Goal: Task Accomplishment & Management: Use online tool/utility

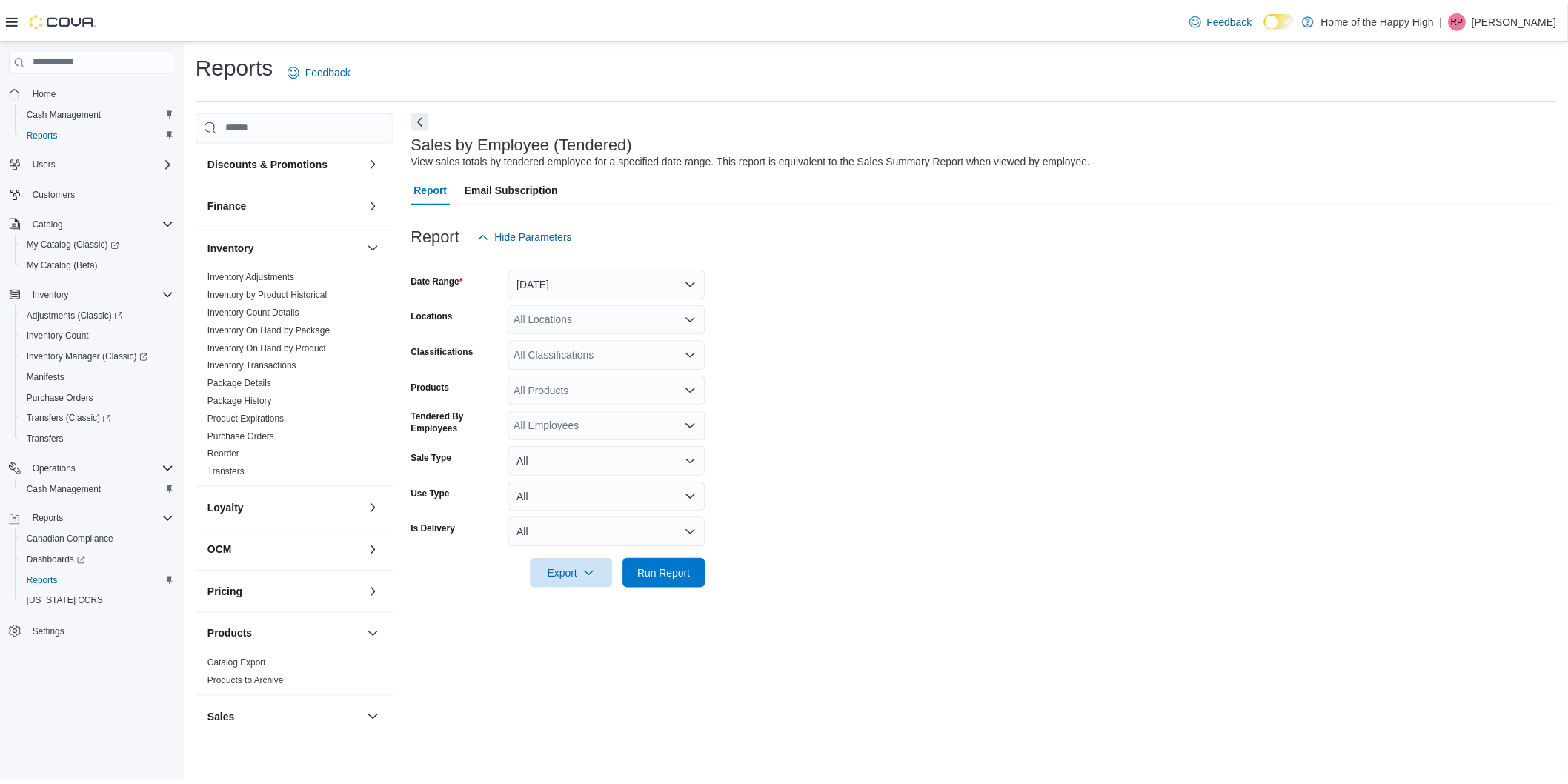
scroll to position [329, 0]
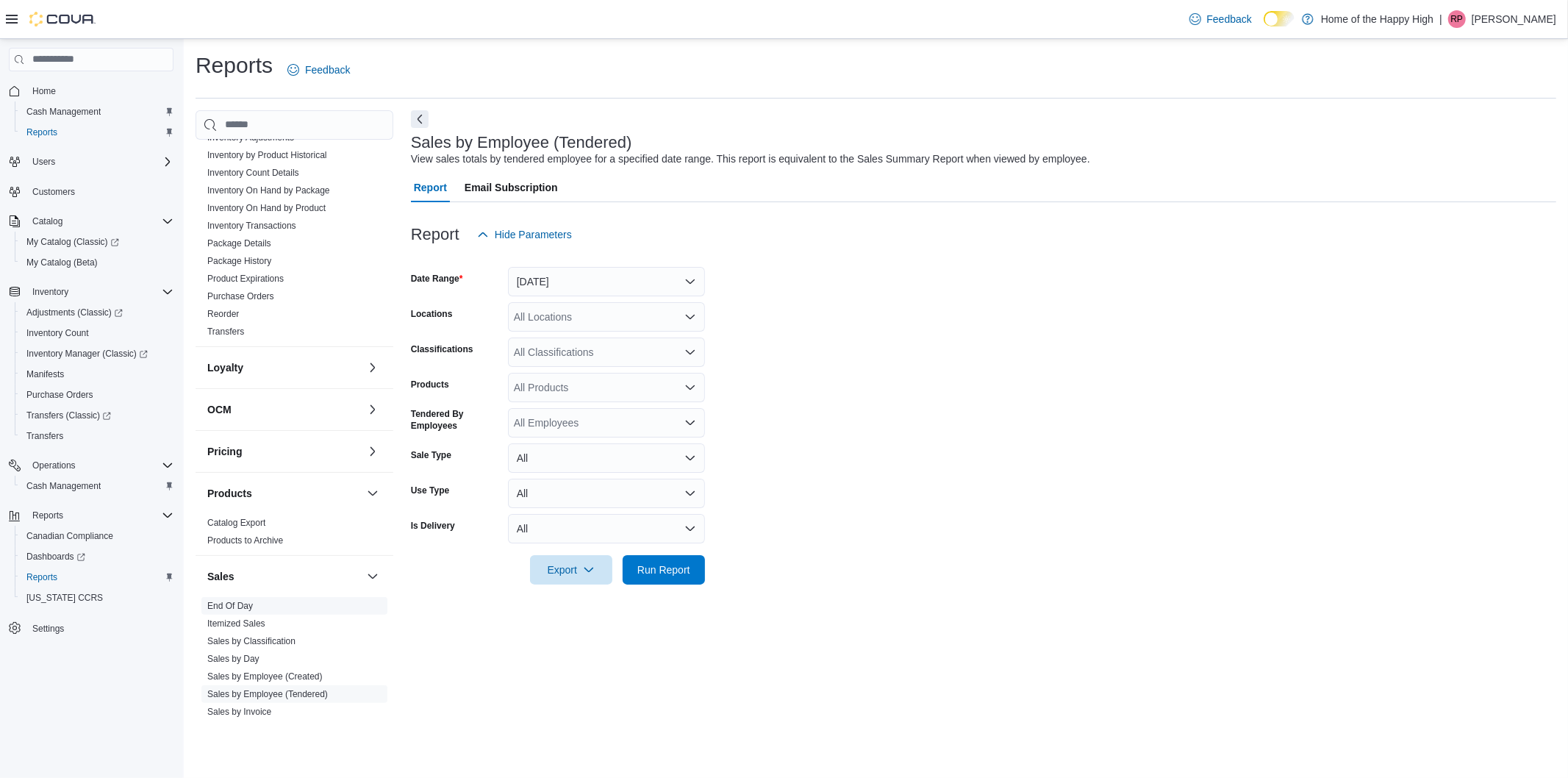
click at [237, 609] on link "End Of Day" at bounding box center [230, 606] width 46 height 10
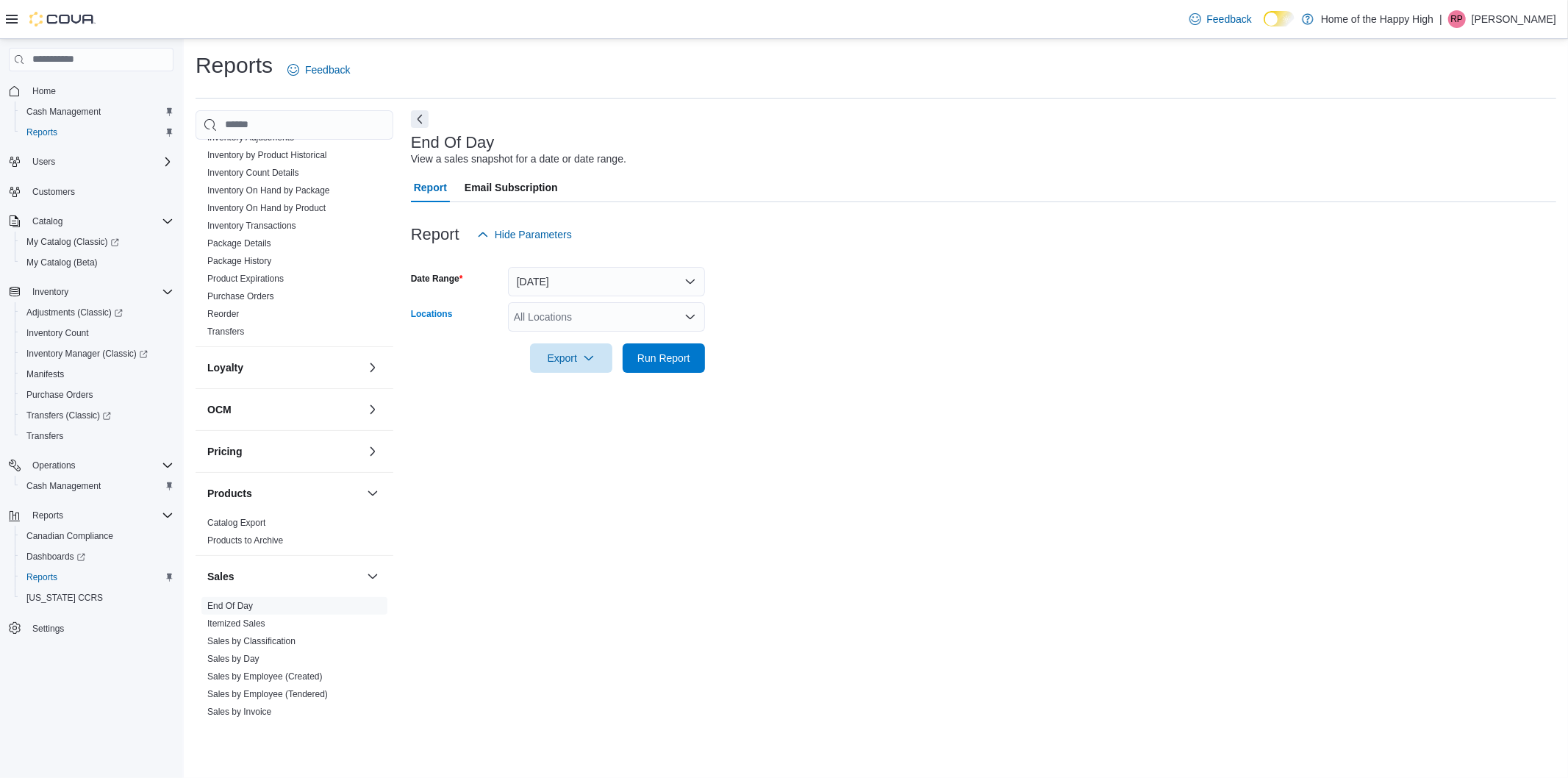
click at [535, 319] on div "All Locations" at bounding box center [607, 317] width 197 height 30
type input "****"
click at [593, 340] on span "[GEOGRAPHIC_DATA] - [GEOGRAPHIC_DATA] - Fire & Flower" at bounding box center [716, 342] width 294 height 15
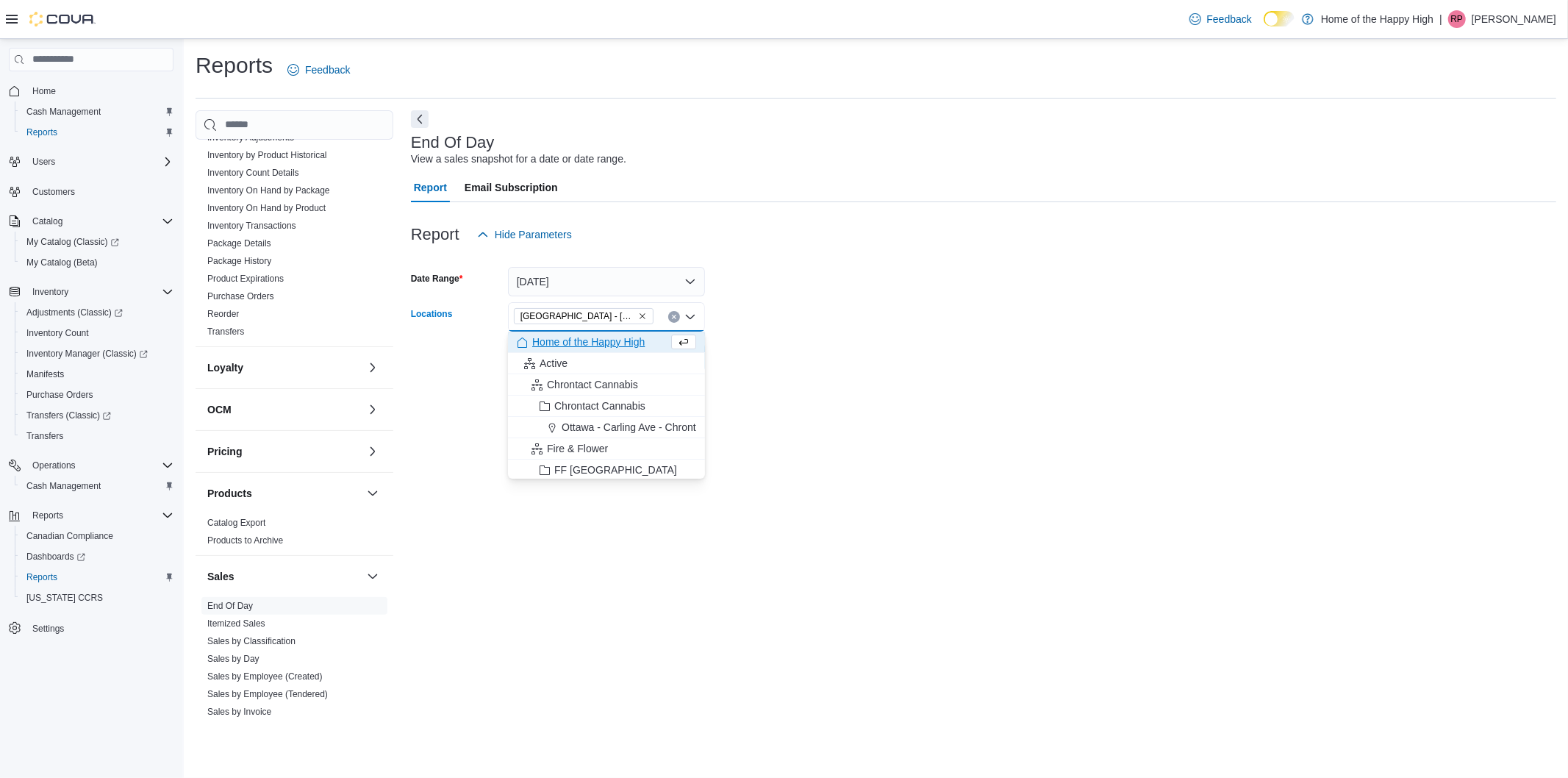
drag, startPoint x: 900, startPoint y: 349, endPoint x: 664, endPoint y: 349, distance: 236.0
click at [871, 349] on form "Date Range [DATE] Locations [GEOGRAPHIC_DATA] - [GEOGRAPHIC_DATA] - Fire & Flow…" at bounding box center [984, 310] width 1145 height 123
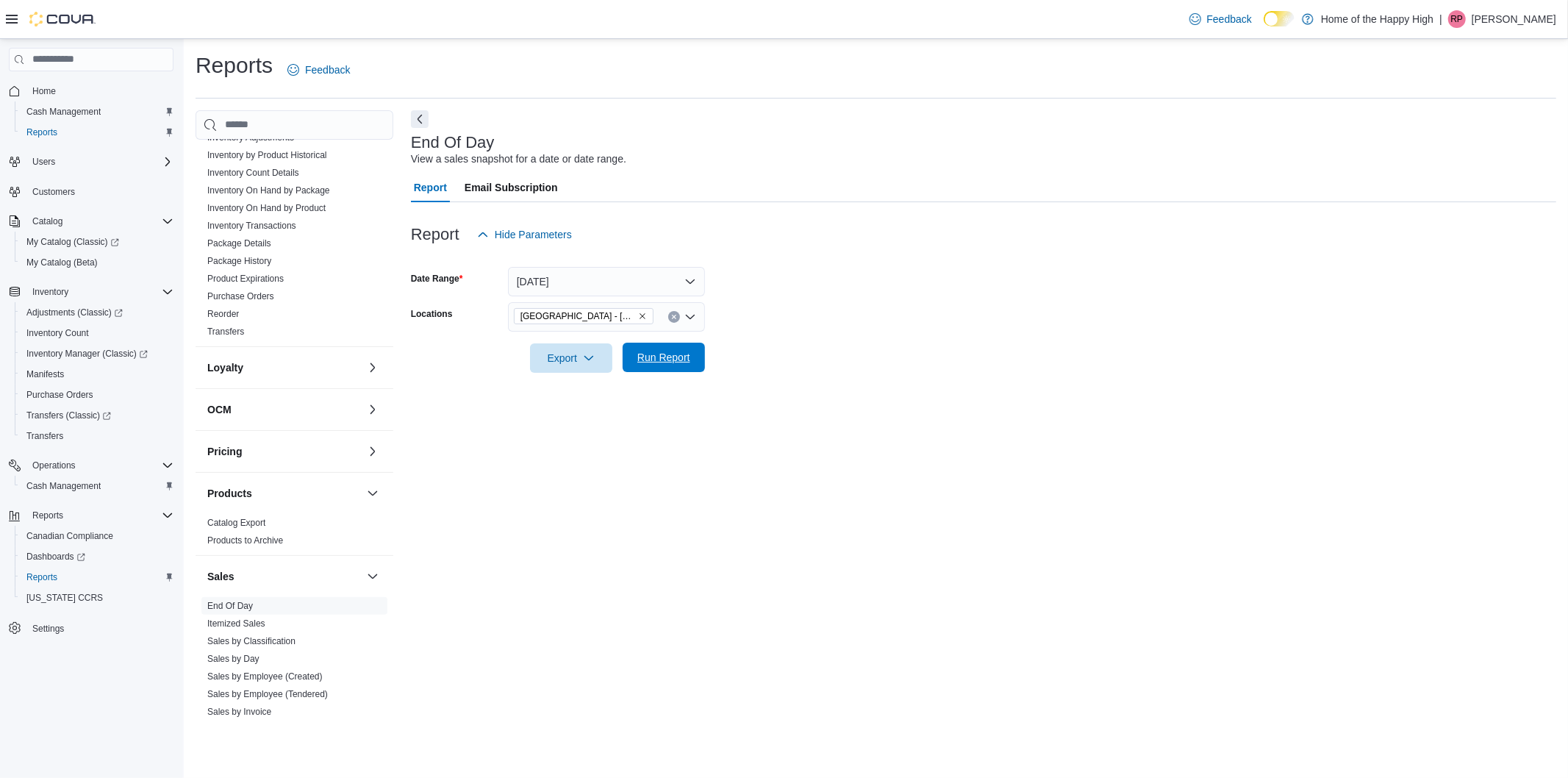
click at [648, 350] on span "Run Report" at bounding box center [664, 358] width 65 height 30
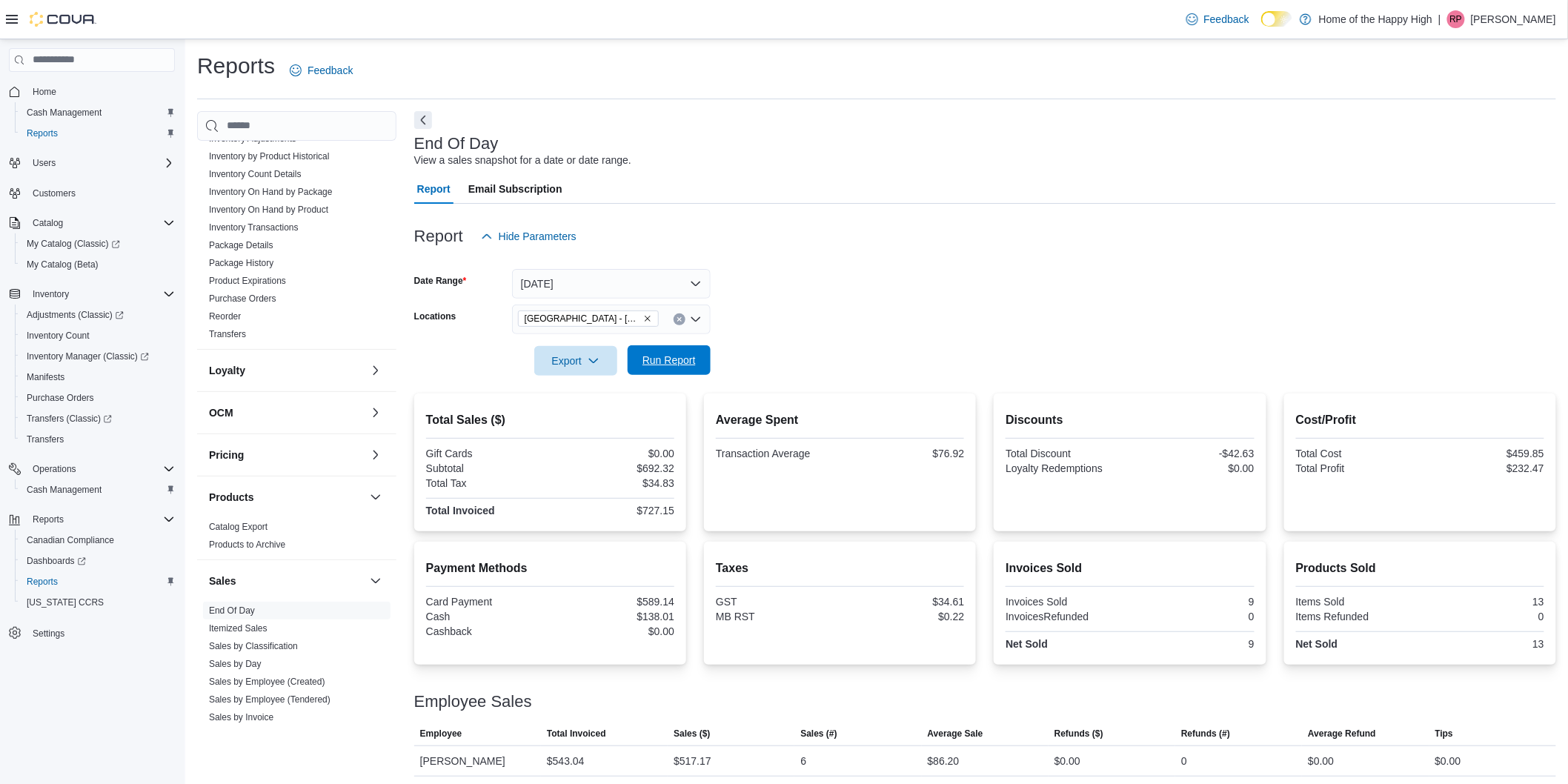
click at [681, 359] on span "Run Report" at bounding box center [669, 360] width 53 height 15
